Goal: Transaction & Acquisition: Purchase product/service

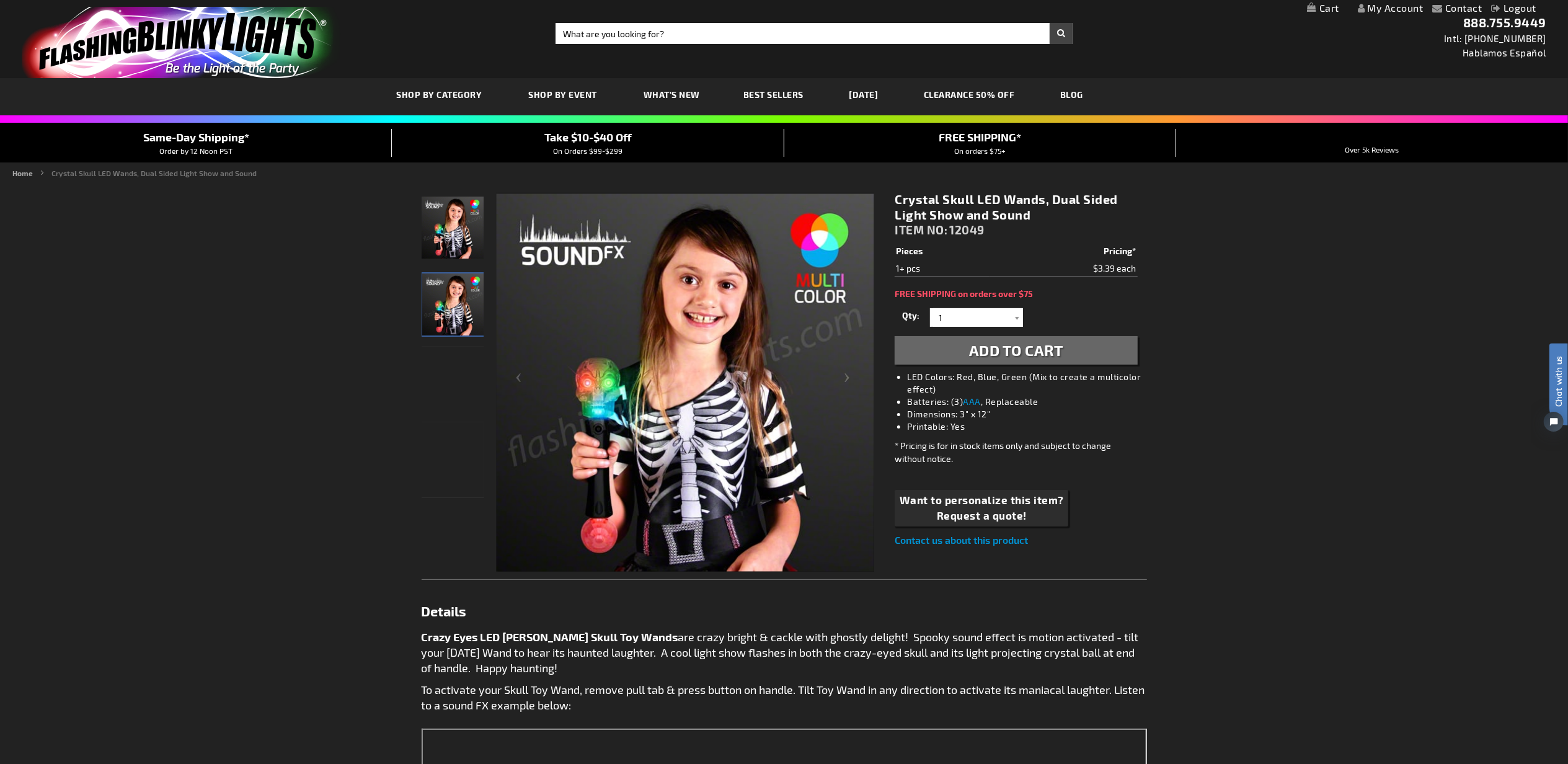
click at [1009, 354] on span "Add to Cart" at bounding box center [1016, 350] width 94 height 18
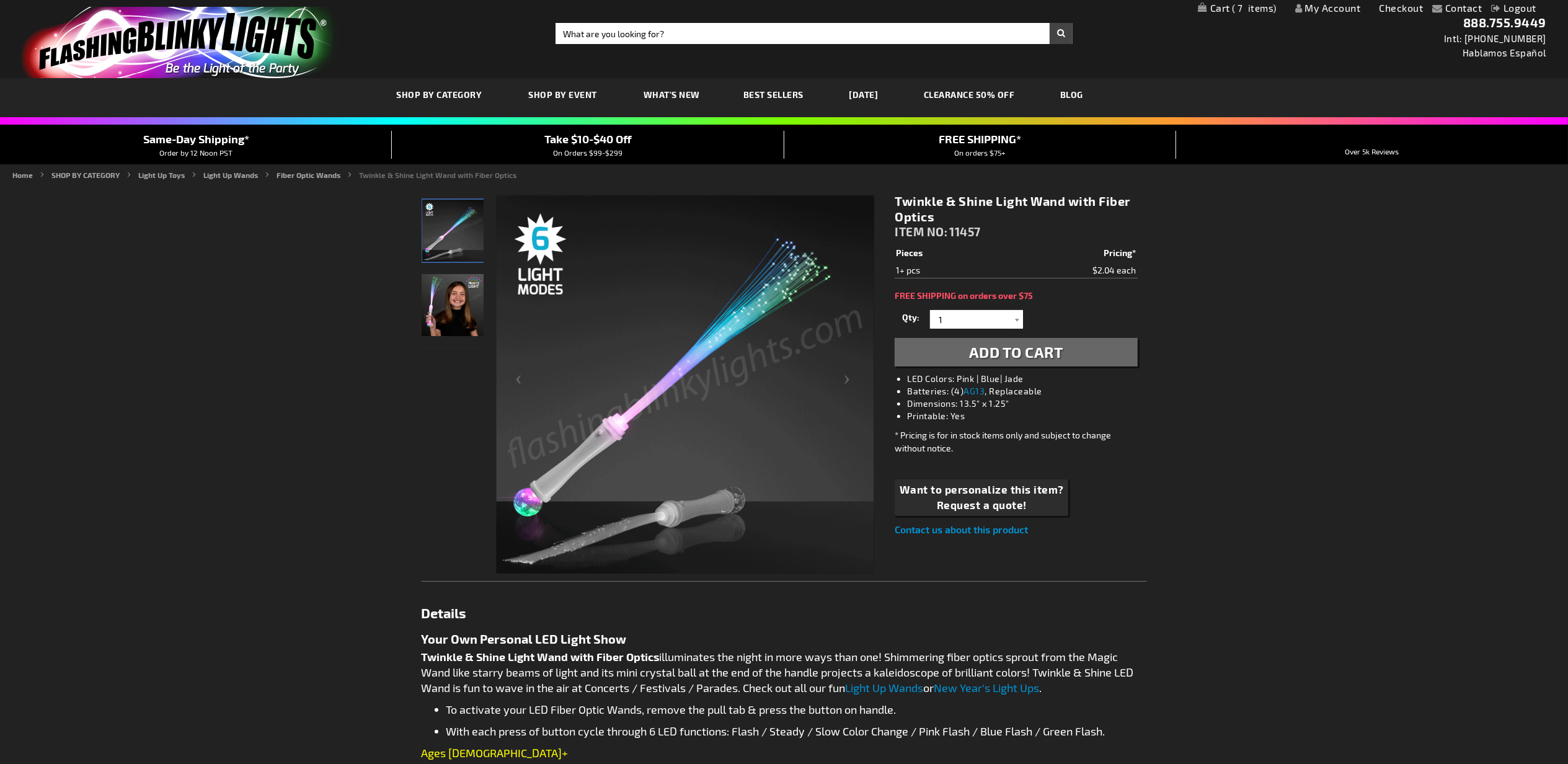
click at [1012, 348] on span "Add to Cart" at bounding box center [1016, 352] width 94 height 18
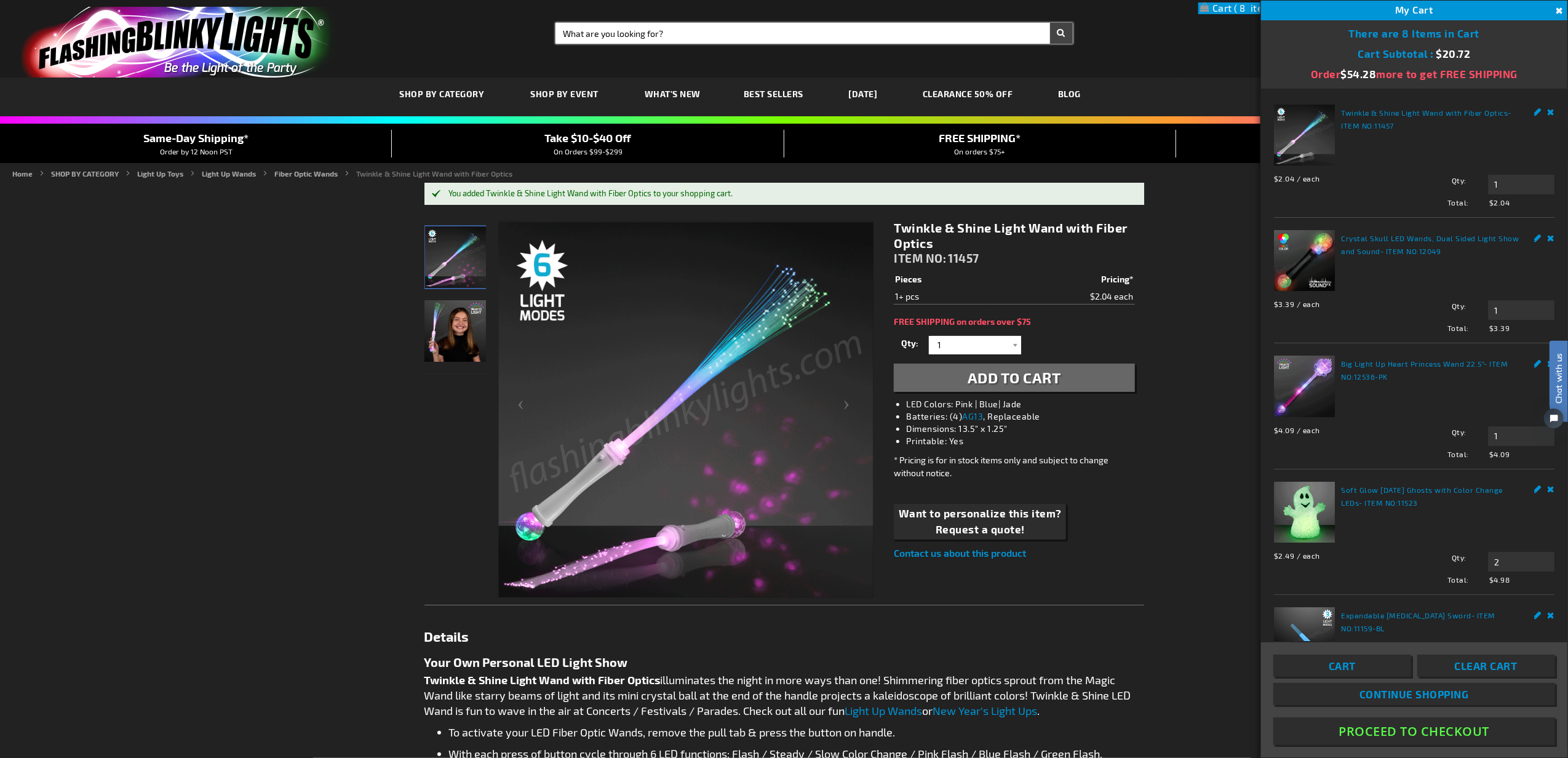
click at [719, 36] on input "Search" at bounding box center [814, 33] width 517 height 21
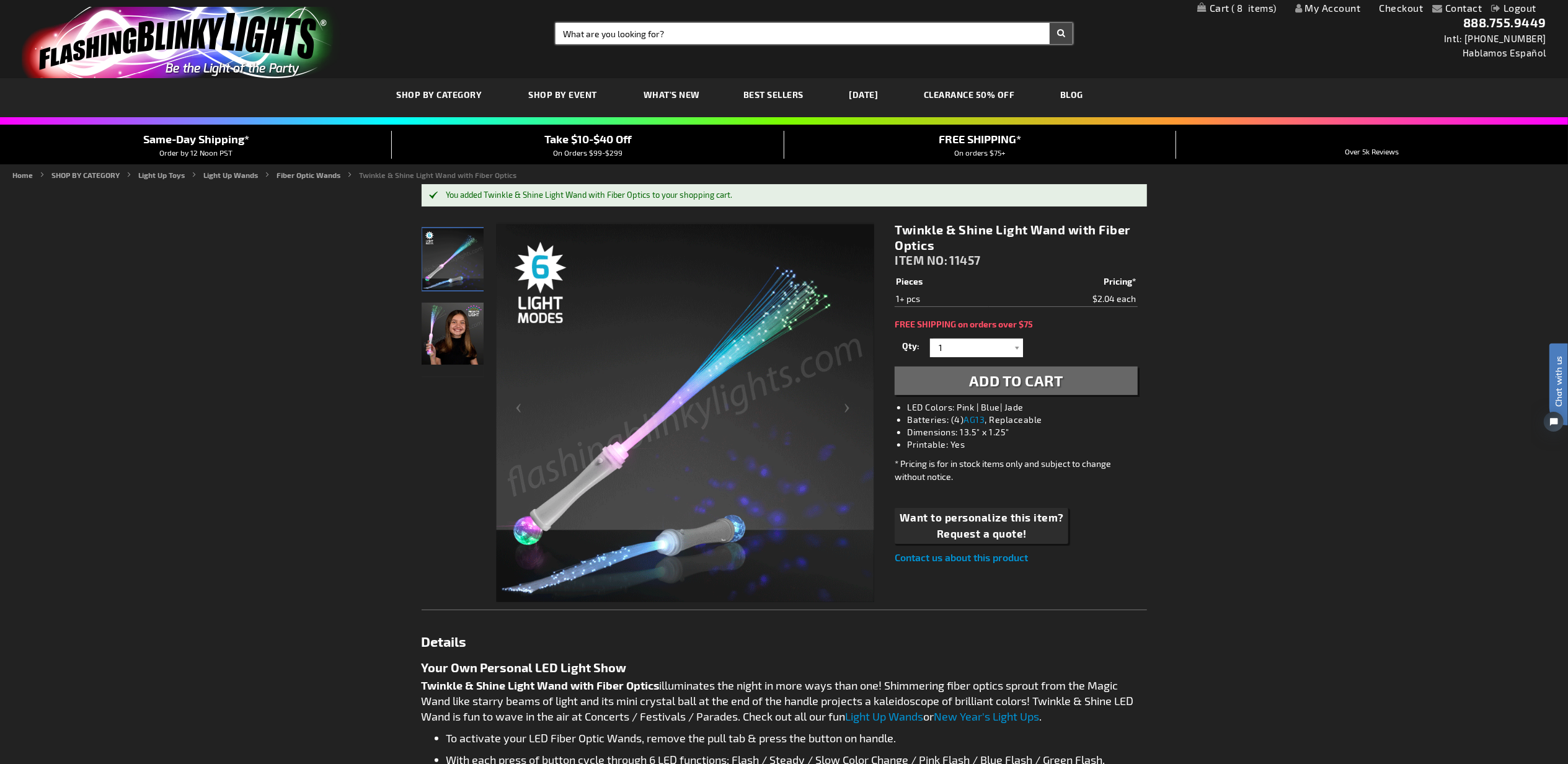
click at [725, 37] on input "Search" at bounding box center [814, 33] width 517 height 21
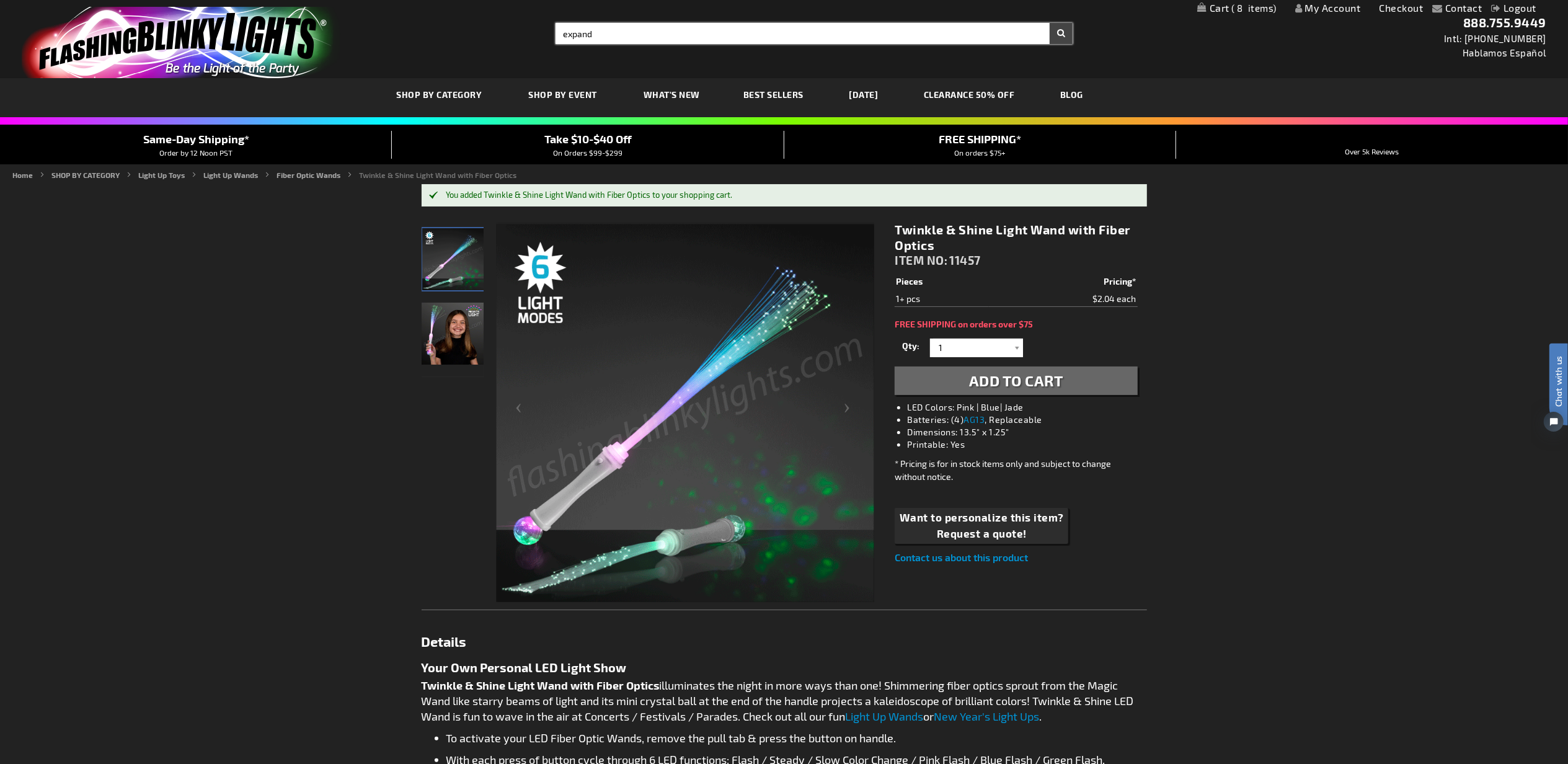
type input "expand"
click at [1050, 23] on button "Search" at bounding box center [1061, 33] width 23 height 21
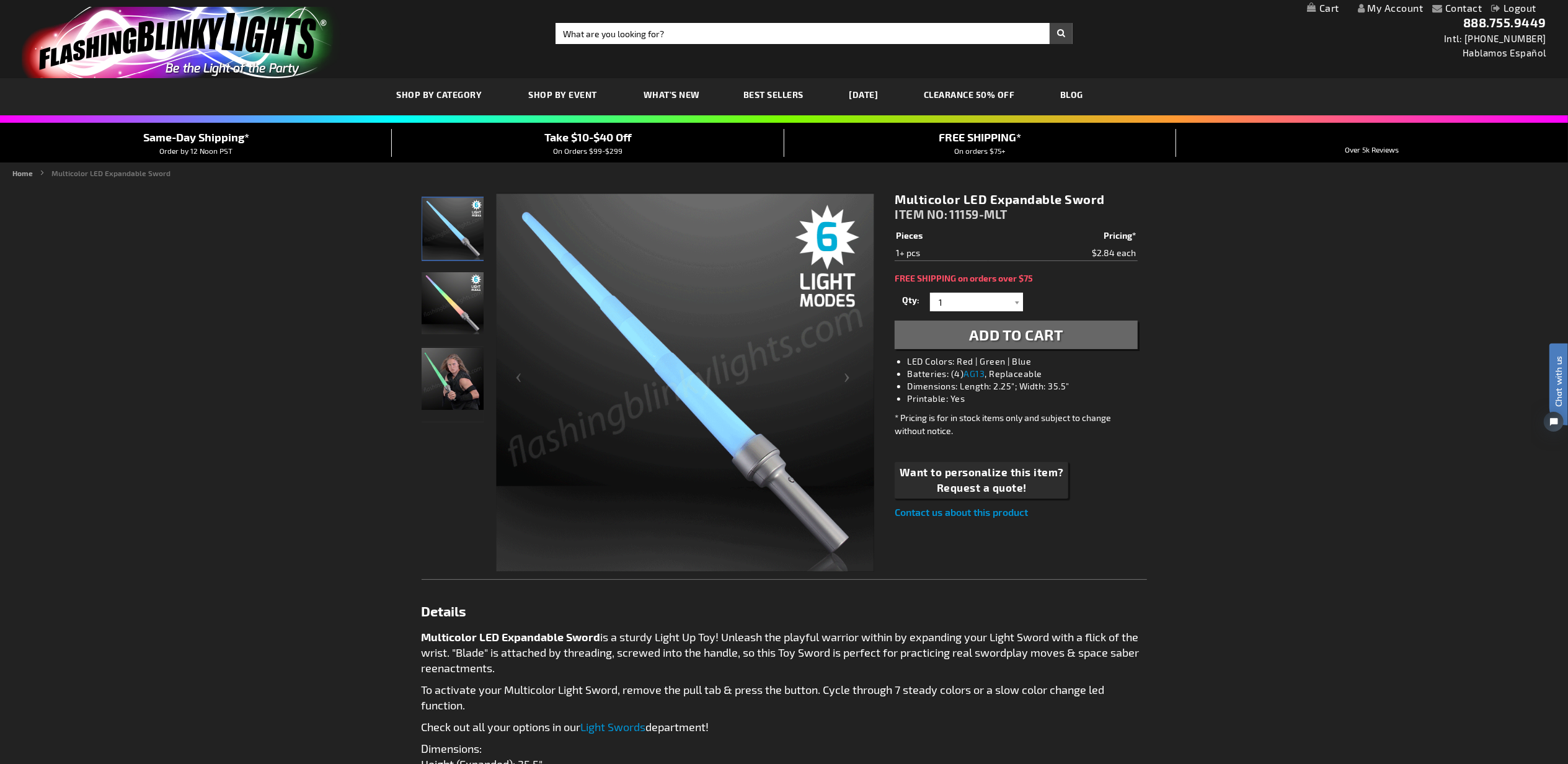
click at [1012, 332] on span "Add to Cart" at bounding box center [1016, 334] width 94 height 18
